Goal: Transaction & Acquisition: Purchase product/service

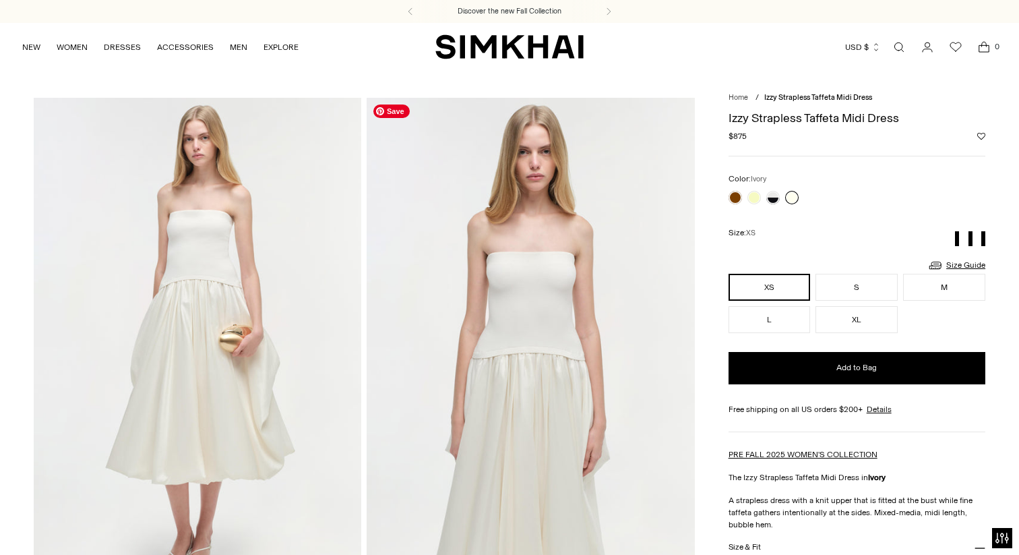
scroll to position [38, 0]
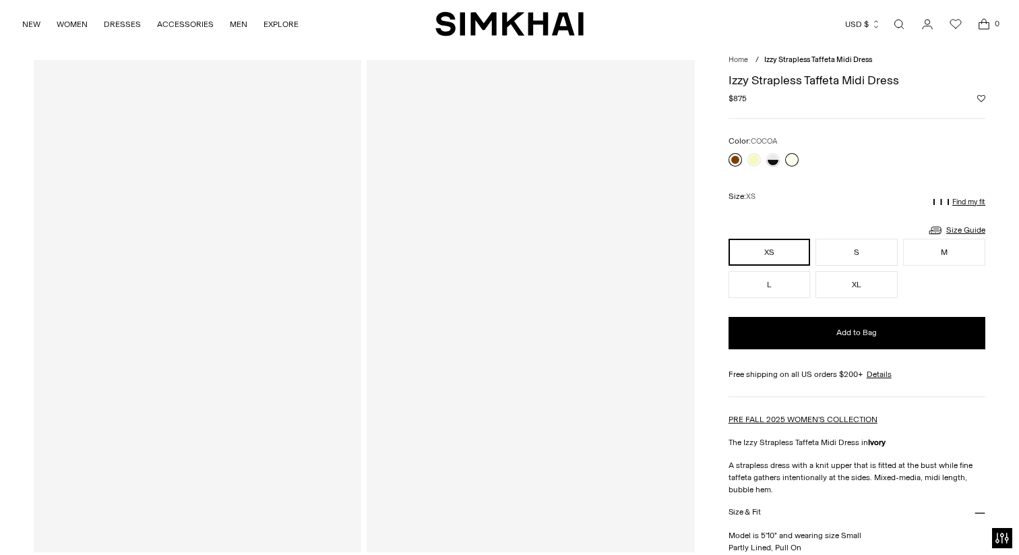
click at [732, 153] on link at bounding box center [735, 159] width 13 height 13
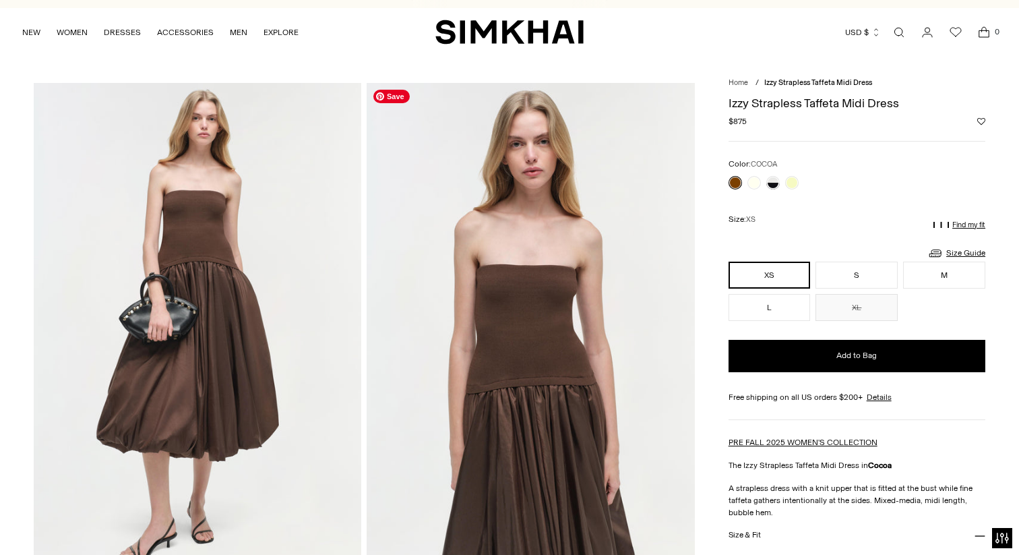
scroll to position [5, 0]
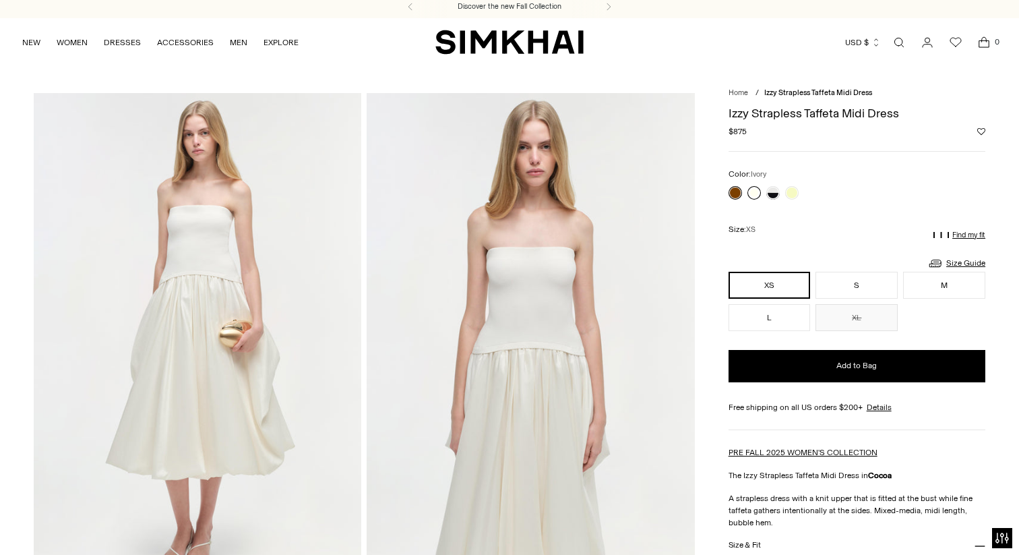
click at [753, 186] on link at bounding box center [754, 192] width 13 height 13
